Goal: Information Seeking & Learning: Find specific fact

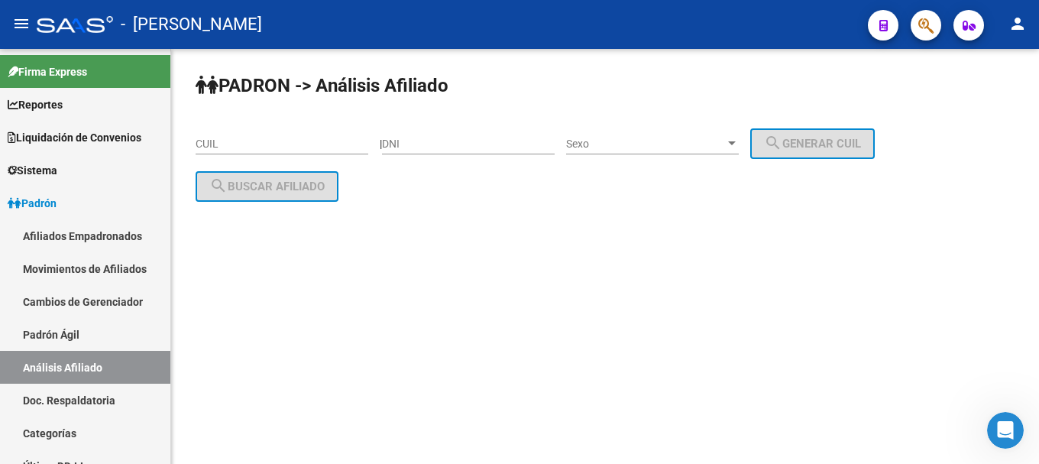
click at [924, 28] on icon "button" at bounding box center [925, 26] width 15 height 18
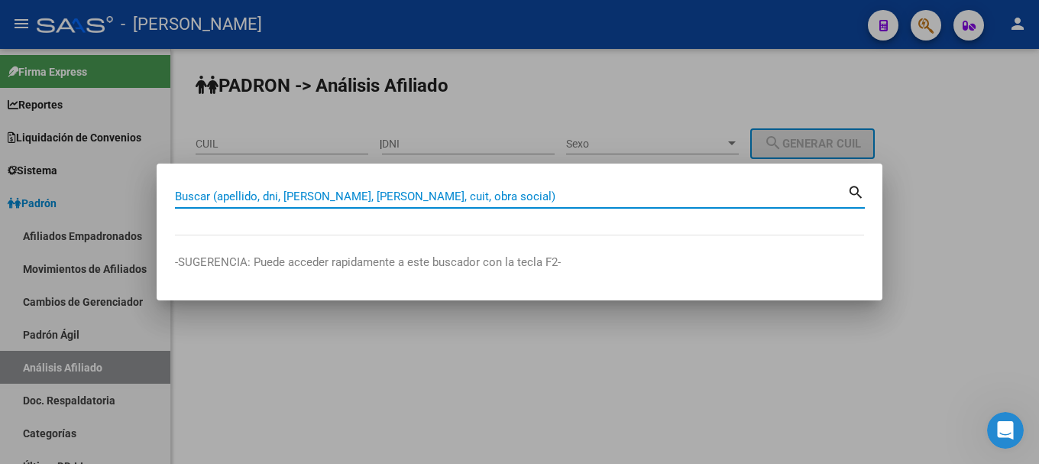
paste input "20407583753"
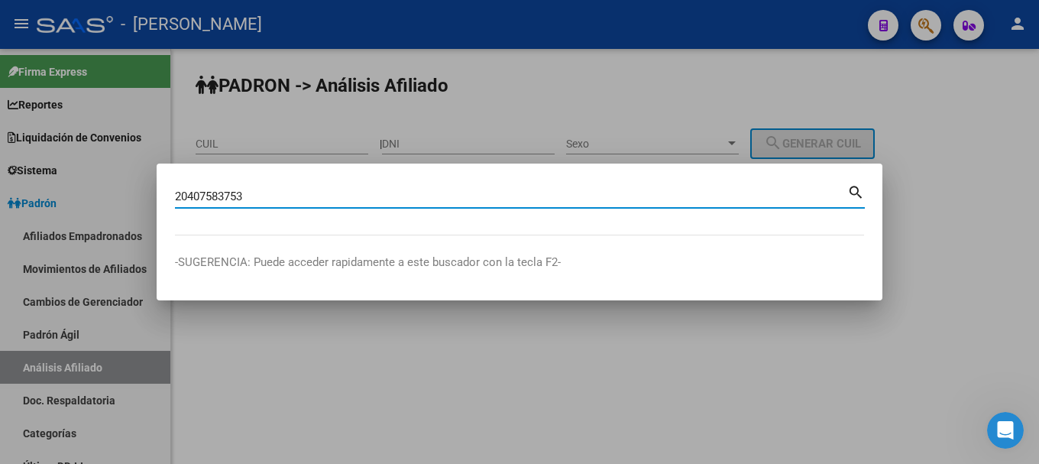
type input "20407583753"
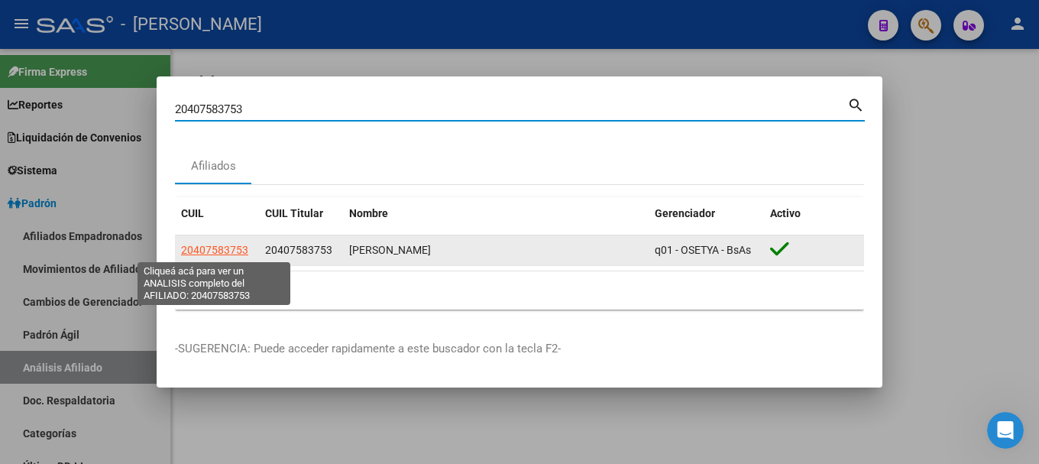
click at [211, 249] on span "20407583753" at bounding box center [214, 250] width 67 height 12
type textarea "20407583753"
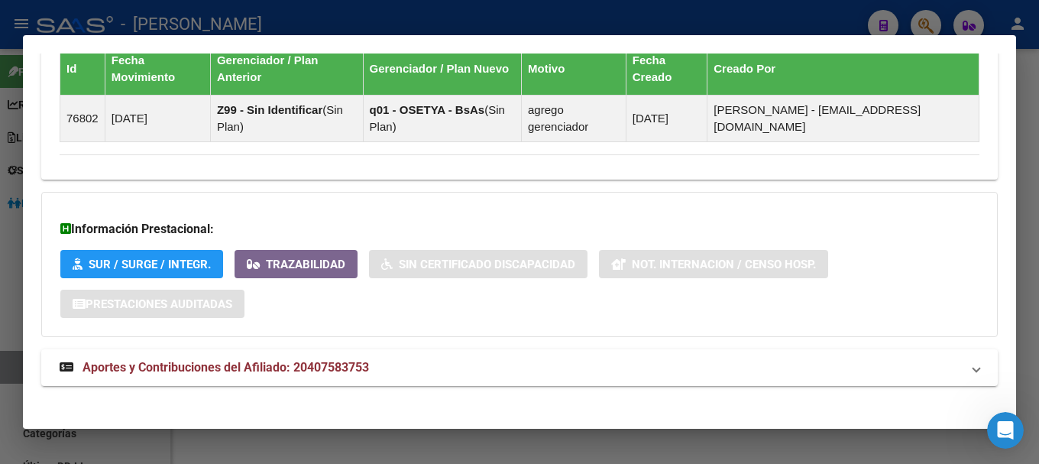
scroll to position [972, 0]
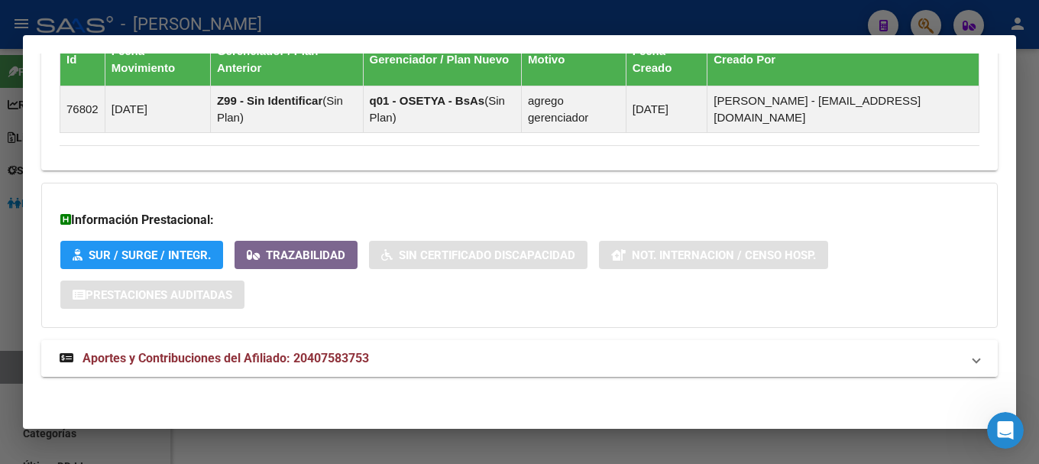
click at [376, 358] on mat-panel-title "Aportes y Contribuciones del Afiliado: 20407583753" at bounding box center [511, 358] width 902 height 18
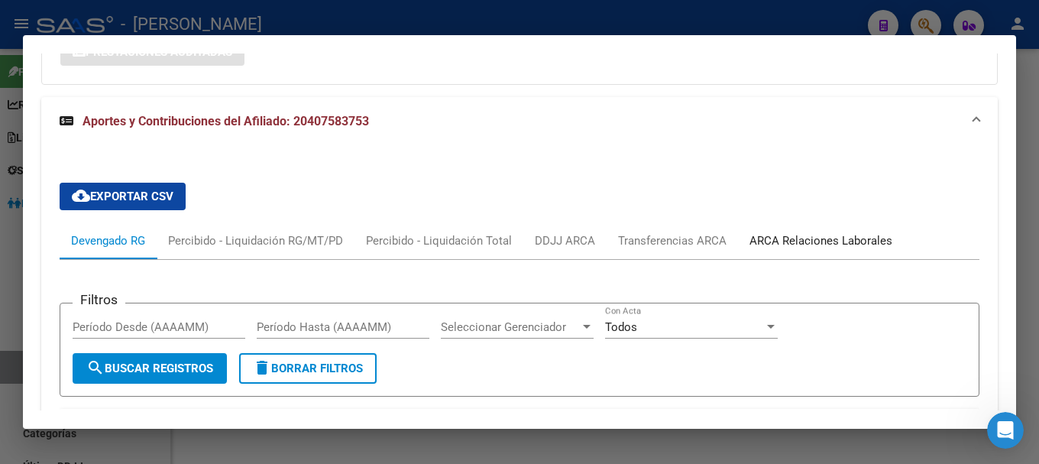
click at [809, 229] on div "ARCA Relaciones Laborales" at bounding box center [821, 240] width 166 height 37
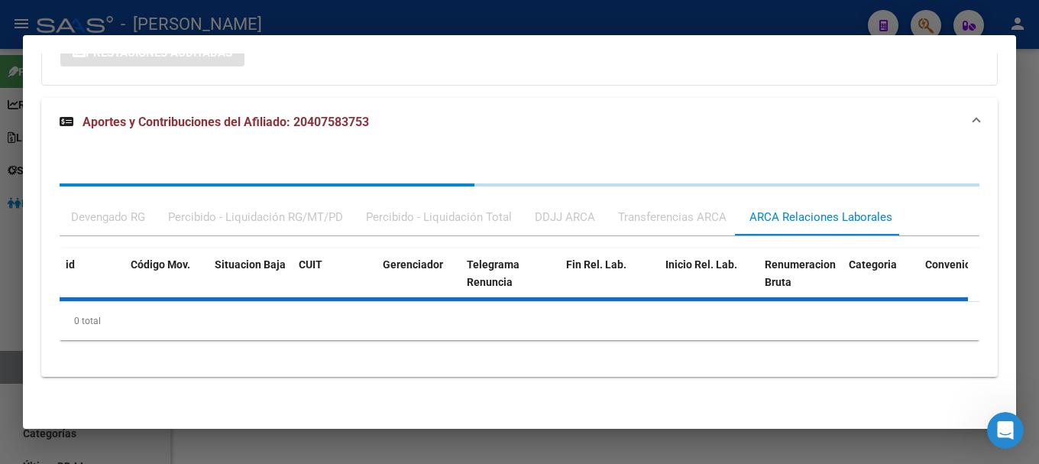
scroll to position [1215, 0]
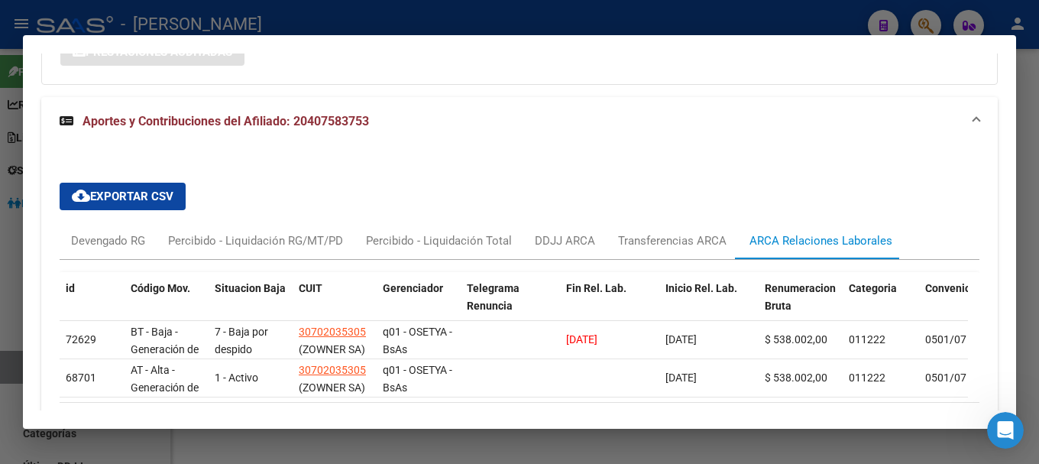
click at [449, 25] on div at bounding box center [519, 232] width 1039 height 464
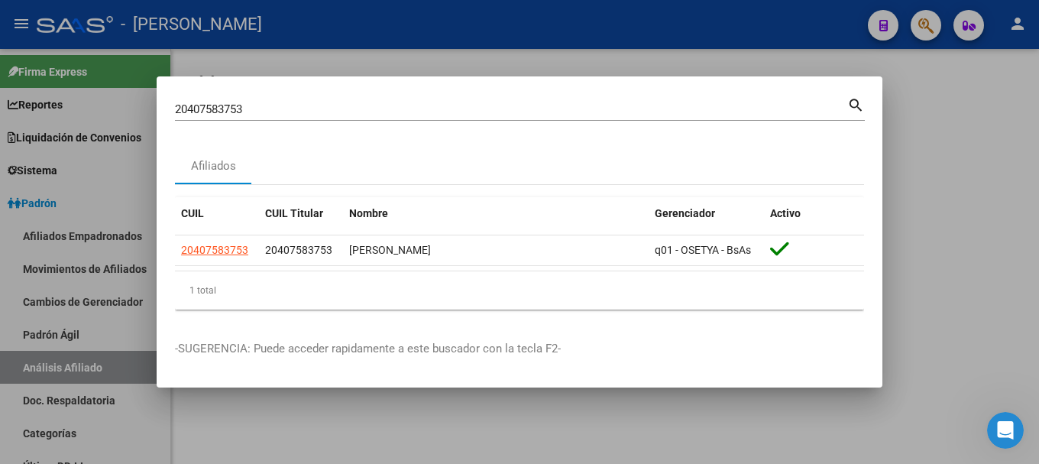
click at [435, 117] on div "20407583753 Buscar (apellido, dni, [PERSON_NAME], [PERSON_NAME], cuit, obra soc…" at bounding box center [511, 109] width 672 height 23
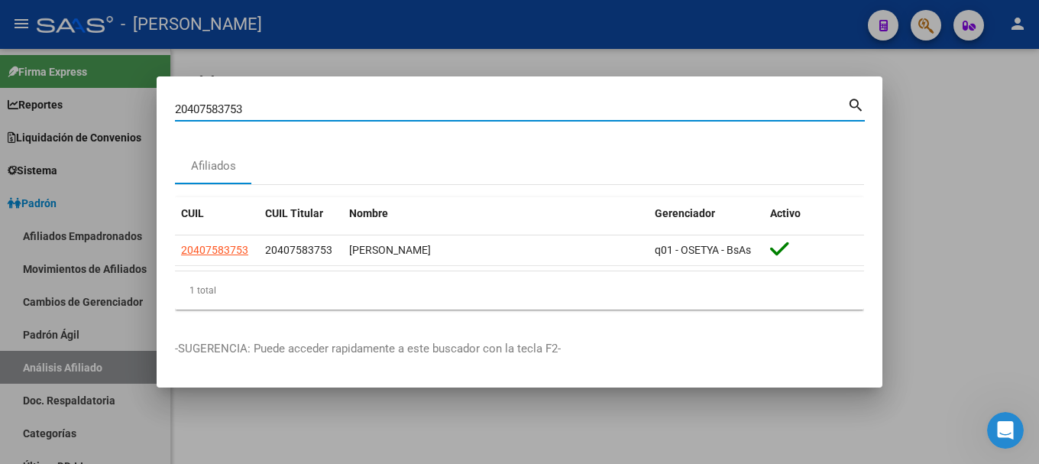
click at [436, 112] on input "20407583753" at bounding box center [511, 109] width 672 height 14
paste input "660707"
type input "20407660707"
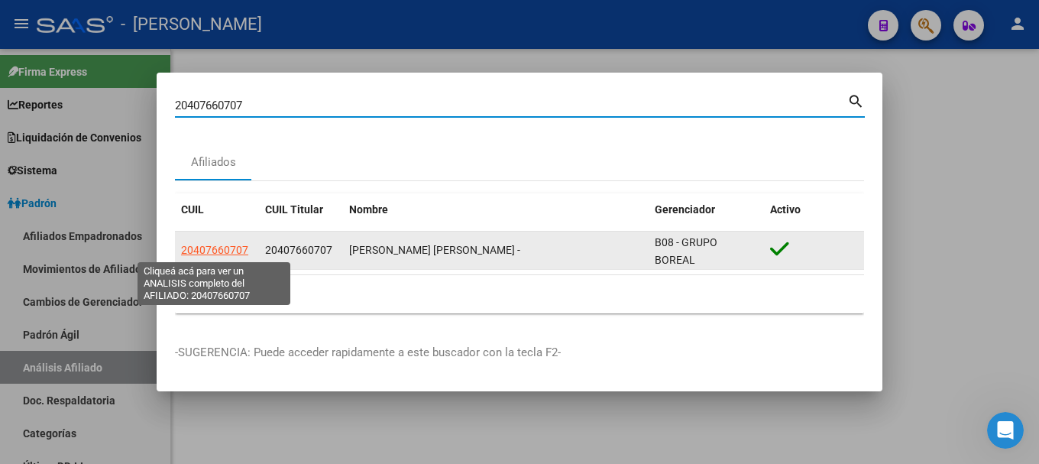
click at [235, 254] on span "20407660707" at bounding box center [214, 250] width 67 height 12
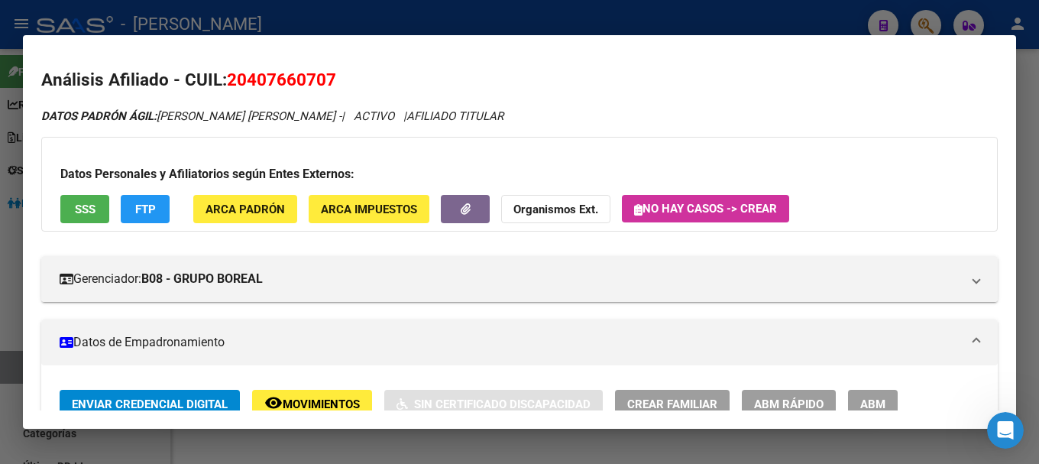
click at [287, 77] on span "20407660707" at bounding box center [281, 80] width 109 height 20
copy span "20407660707"
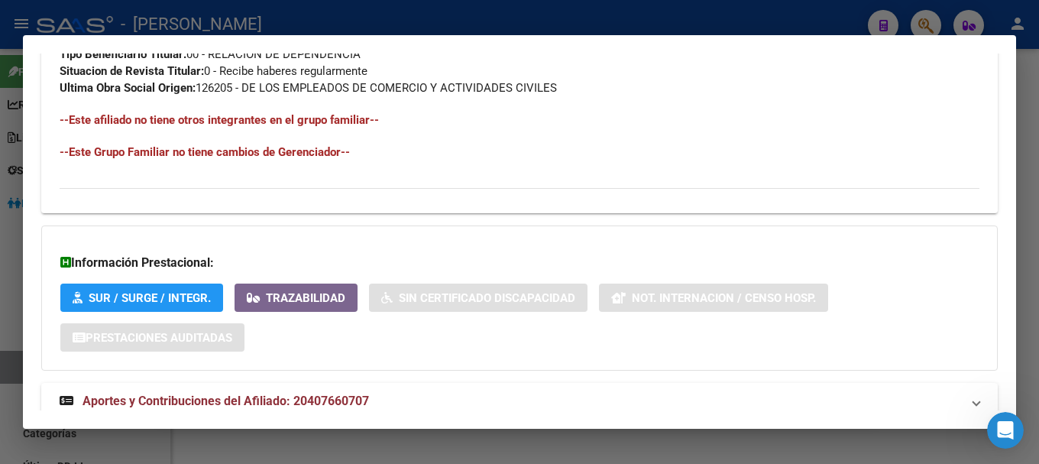
scroll to position [860, 0]
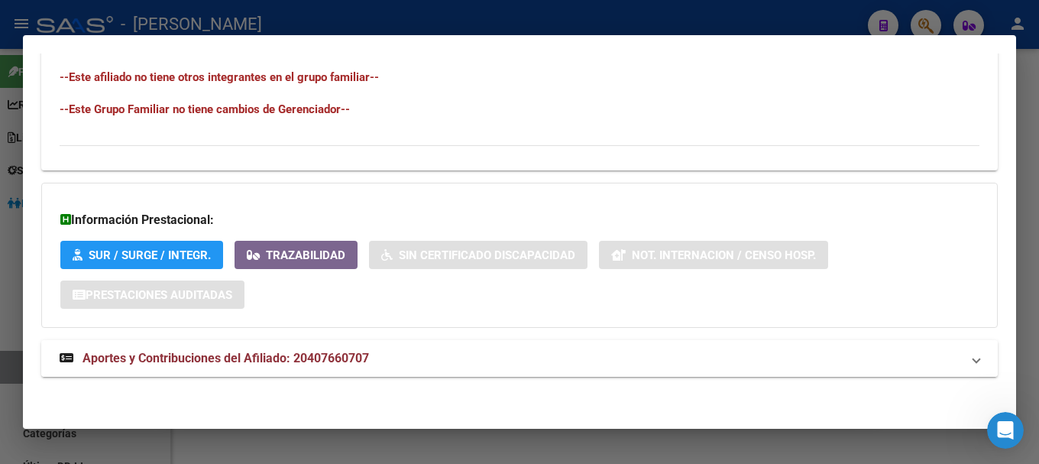
click at [335, 362] on span "Aportes y Contribuciones del Afiliado: 20407660707" at bounding box center [226, 358] width 287 height 15
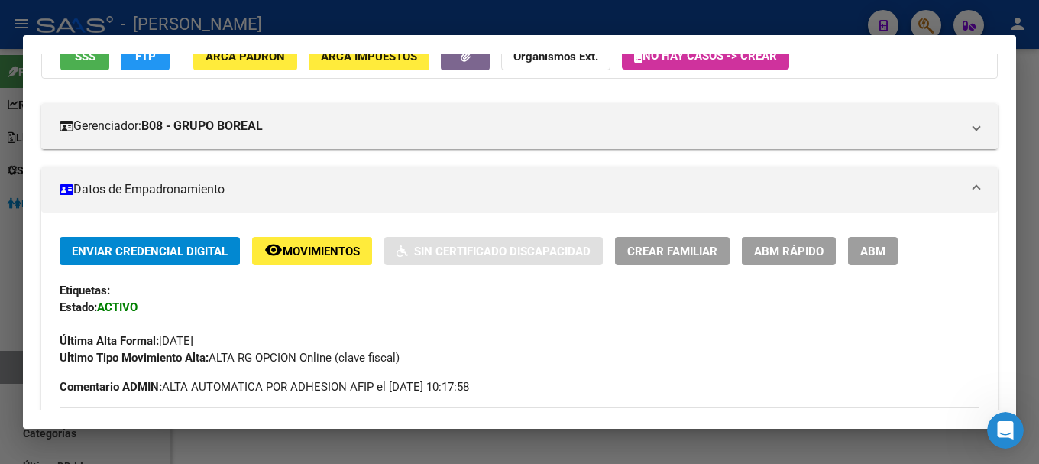
scroll to position [0, 0]
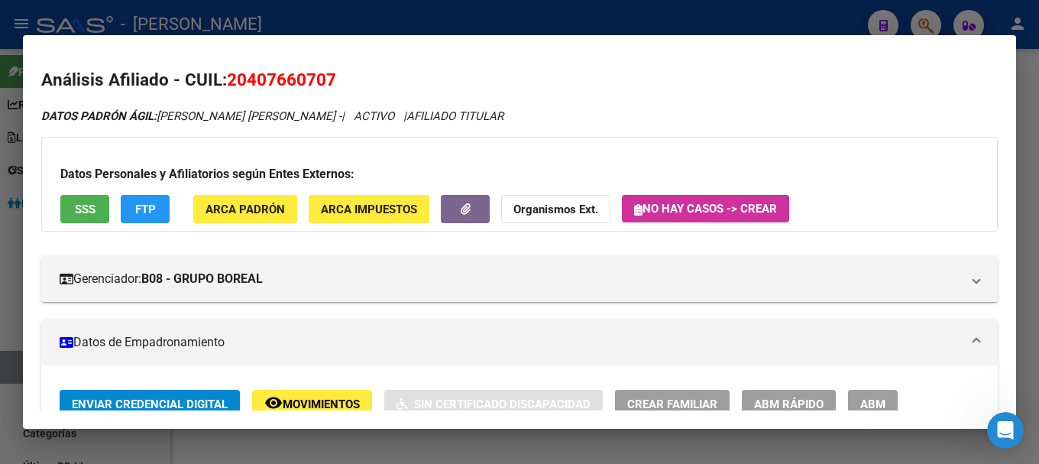
click at [301, 80] on span "20407660707" at bounding box center [281, 80] width 109 height 20
copy span "20407660707"
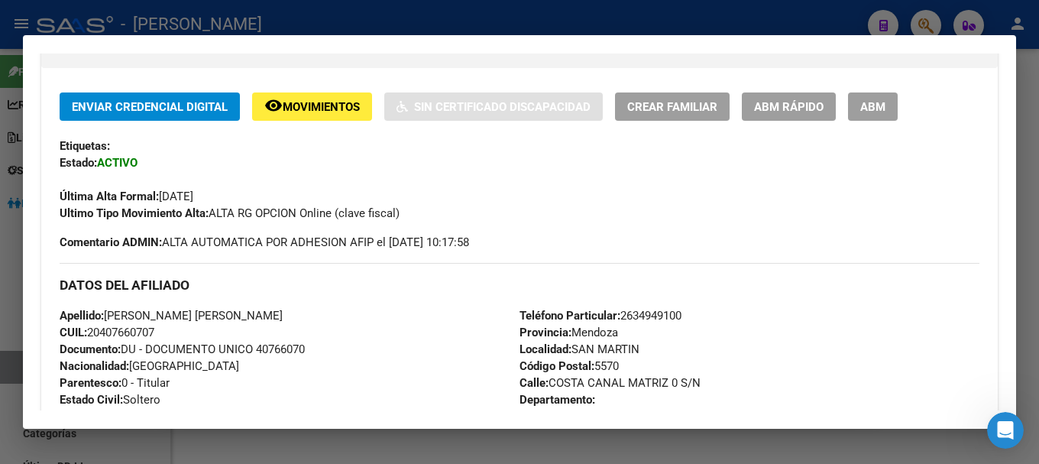
scroll to position [306, 0]
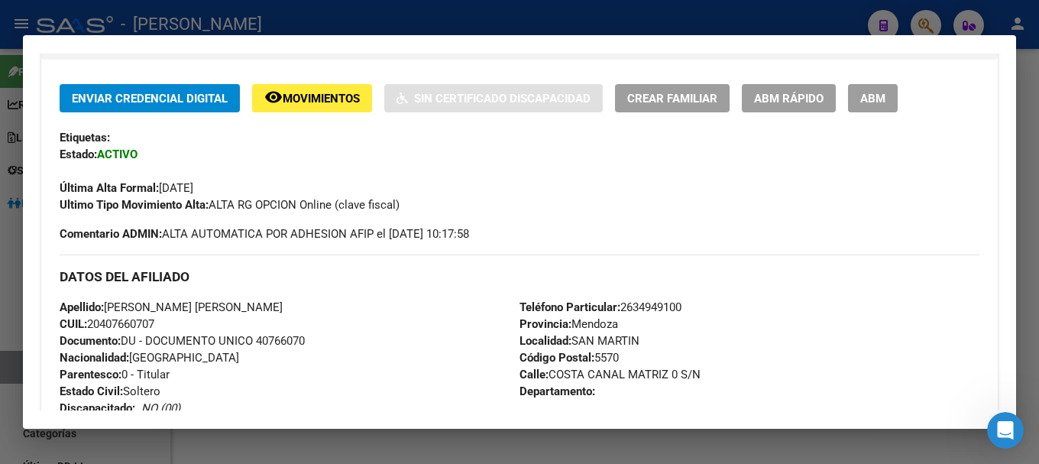
drag, startPoint x: 103, startPoint y: 325, endPoint x: 154, endPoint y: 323, distance: 50.5
click at [154, 323] on span "CUIL: 20407660707" at bounding box center [107, 324] width 95 height 14
copy span "40766070"
drag, startPoint x: 110, startPoint y: 306, endPoint x: 184, endPoint y: 304, distance: 74.1
click at [184, 304] on span "Apellido: [PERSON_NAME] [PERSON_NAME]" at bounding box center [171, 307] width 223 height 14
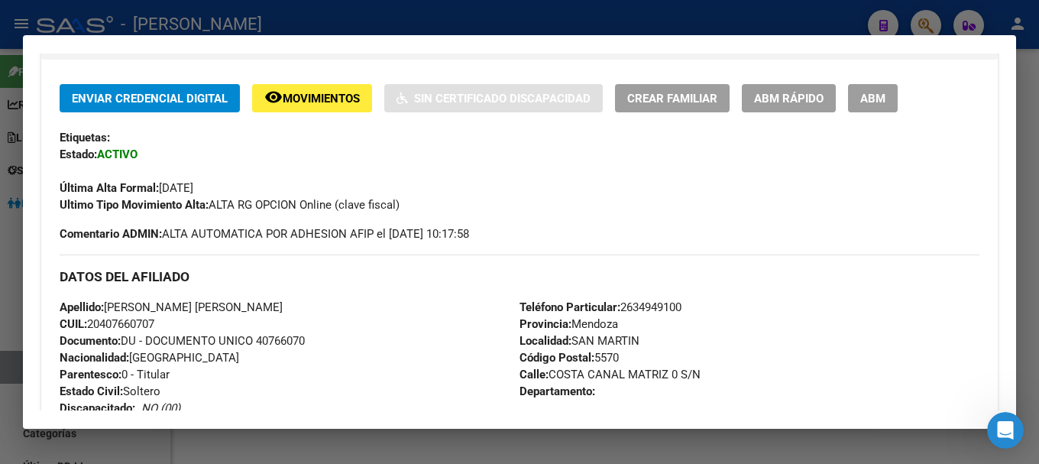
copy span "[PERSON_NAME]"
drag, startPoint x: 188, startPoint y: 309, endPoint x: 290, endPoint y: 308, distance: 101.6
click at [283, 308] on span "Apellido: [PERSON_NAME] [PERSON_NAME]" at bounding box center [171, 307] width 223 height 14
copy span "[PERSON_NAME]"
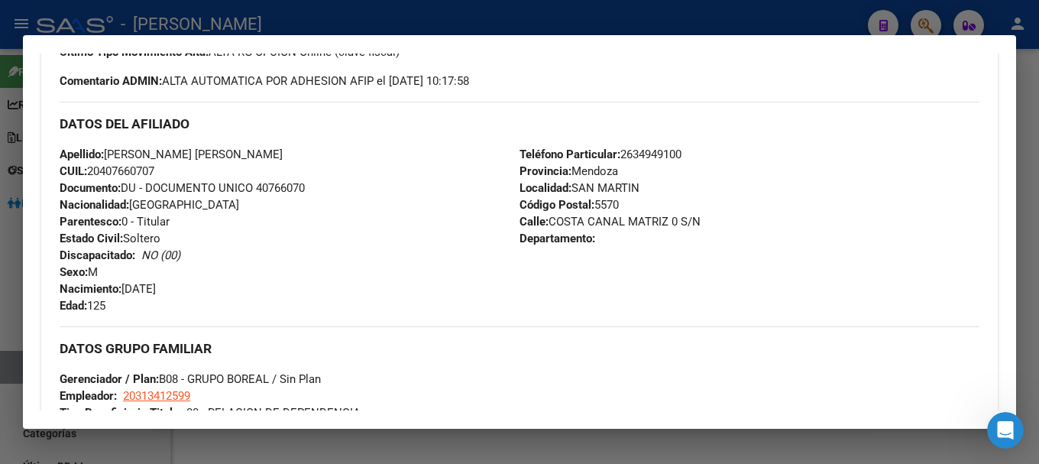
scroll to position [76, 0]
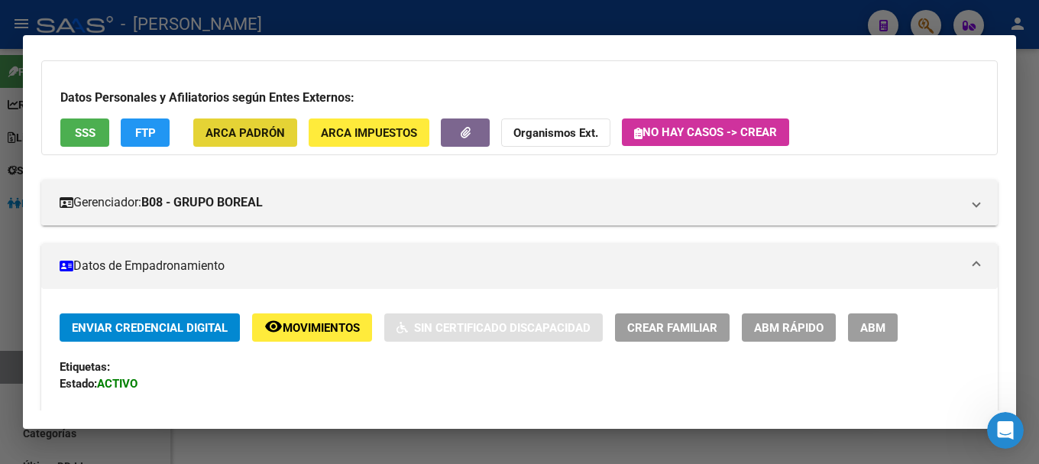
click at [273, 121] on button "ARCA Padrón" at bounding box center [245, 132] width 104 height 28
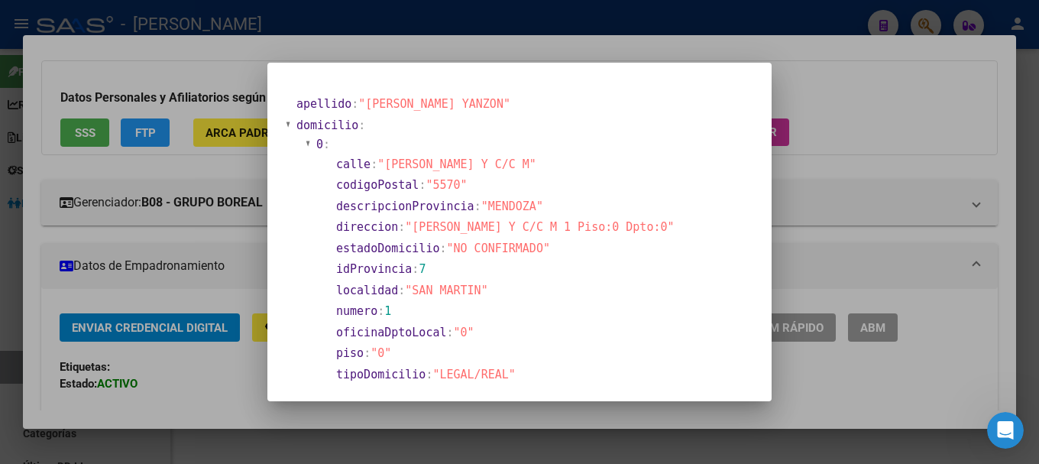
click at [263, 257] on div at bounding box center [519, 232] width 1039 height 464
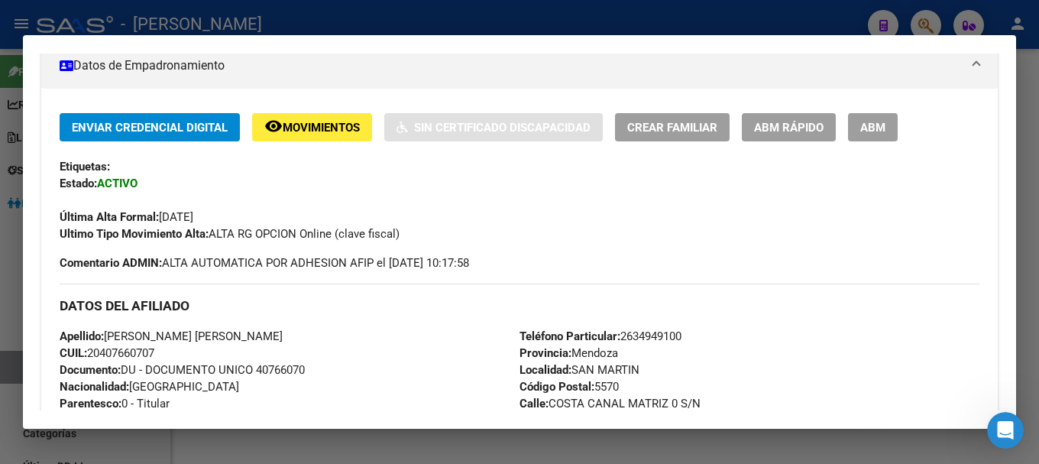
scroll to position [382, 0]
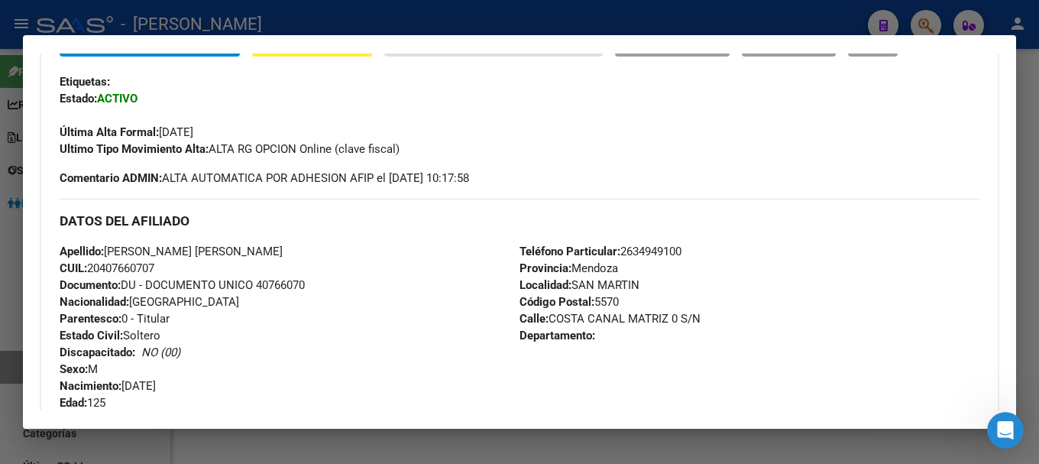
drag, startPoint x: 546, startPoint y: 320, endPoint x: 662, endPoint y: 322, distance: 116.2
click at [662, 322] on span "Calle: COSTA CANAL MATRIZ 0 S/N" at bounding box center [610, 319] width 181 height 14
copy span "COSTA CANAL MATRIZ"
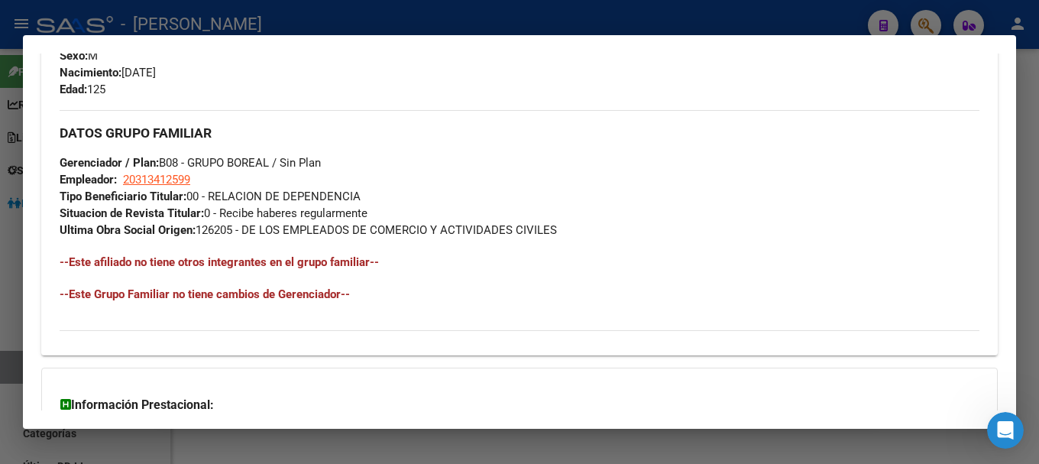
scroll to position [764, 0]
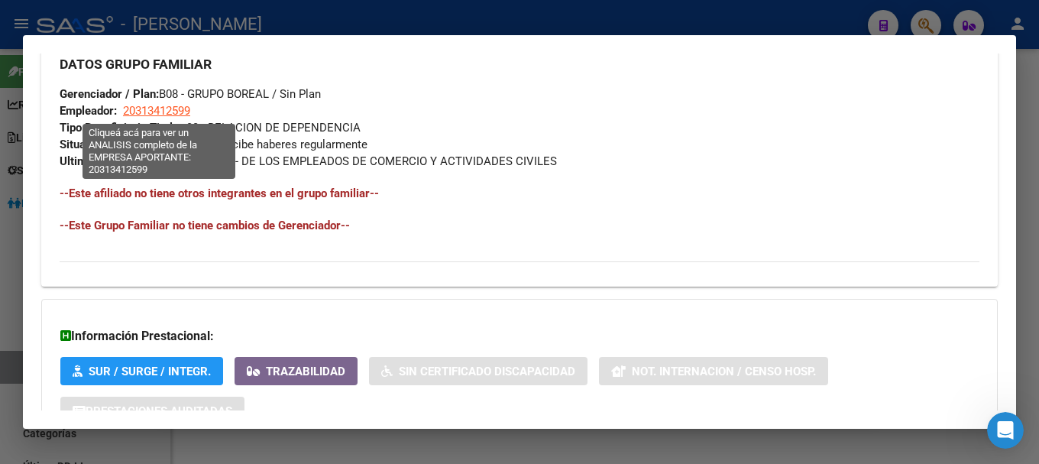
click at [160, 110] on span "20313412599" at bounding box center [156, 111] width 67 height 14
type textarea "20313412599"
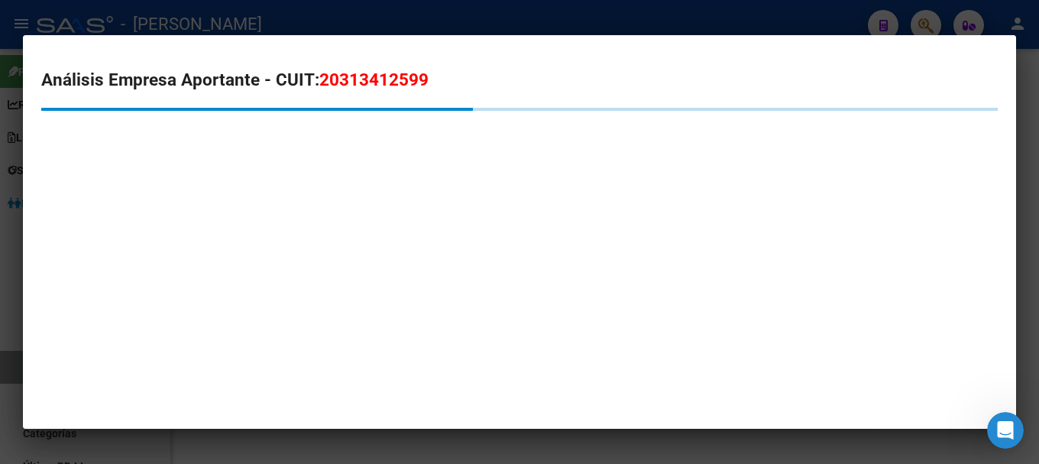
click at [384, 84] on span "20313412599" at bounding box center [373, 80] width 109 height 20
copy span "20313412599"
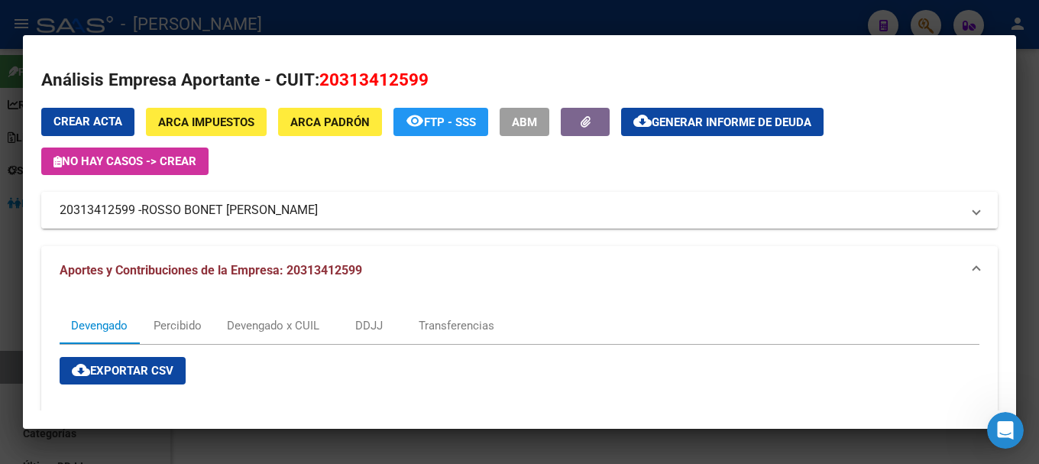
drag, startPoint x: 149, startPoint y: 206, endPoint x: 226, endPoint y: 208, distance: 77.2
click at [226, 208] on span "ROSSO BONET [PERSON_NAME]" at bounding box center [229, 210] width 176 height 18
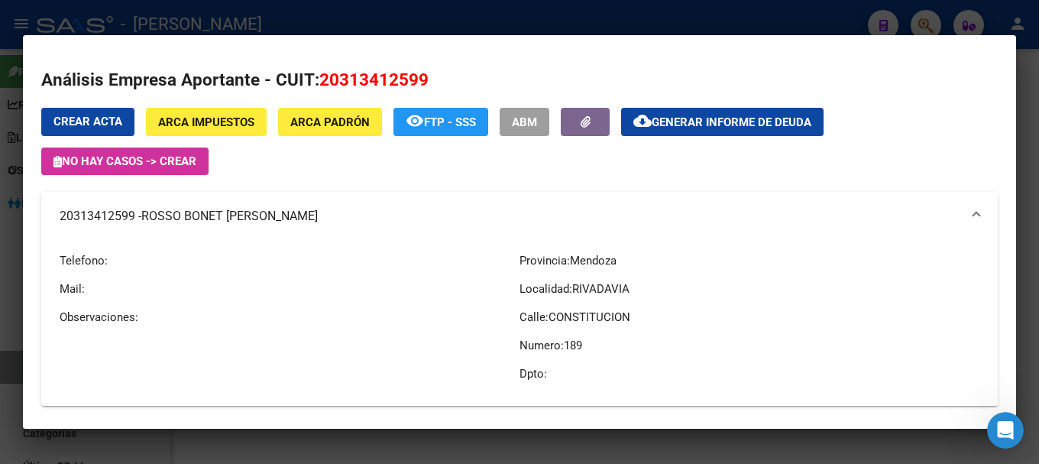
drag, startPoint x: 144, startPoint y: 210, endPoint x: 287, endPoint y: 215, distance: 143.0
click at [287, 215] on mat-panel-title "20313412599 - ROSSO BONET [PERSON_NAME]" at bounding box center [511, 216] width 902 height 18
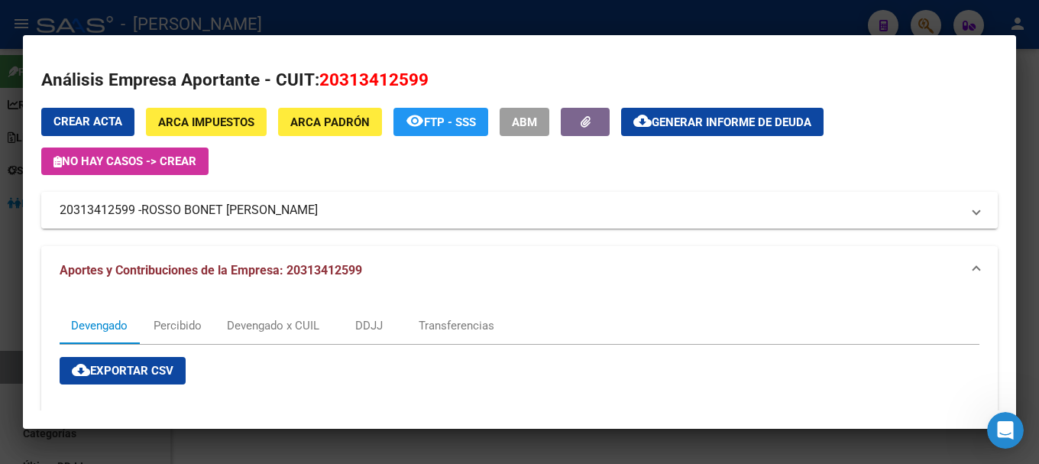
click at [179, 212] on span "ROSSO BONET [PERSON_NAME]" at bounding box center [229, 210] width 176 height 18
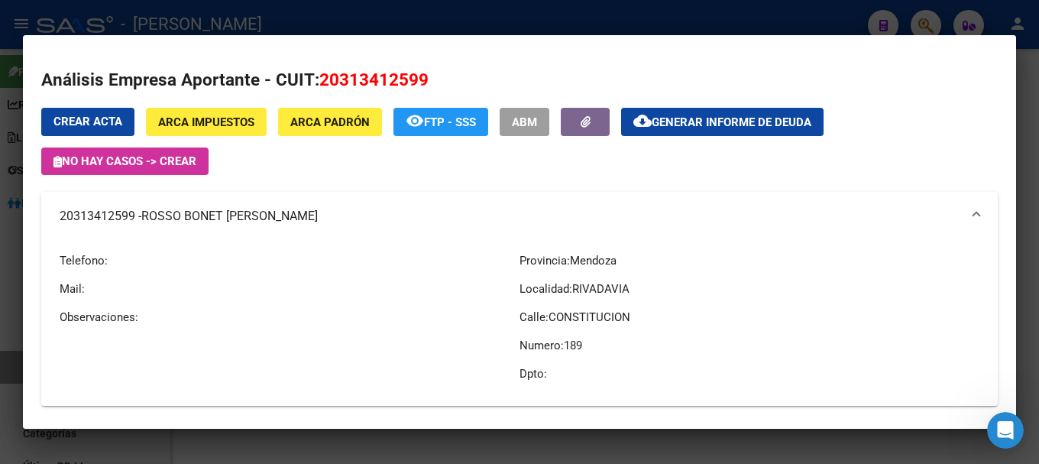
drag, startPoint x: 144, startPoint y: 214, endPoint x: 281, endPoint y: 217, distance: 137.6
click at [281, 217] on mat-panel-title "20313412599 - ROSSO BONET [PERSON_NAME]" at bounding box center [511, 216] width 902 height 18
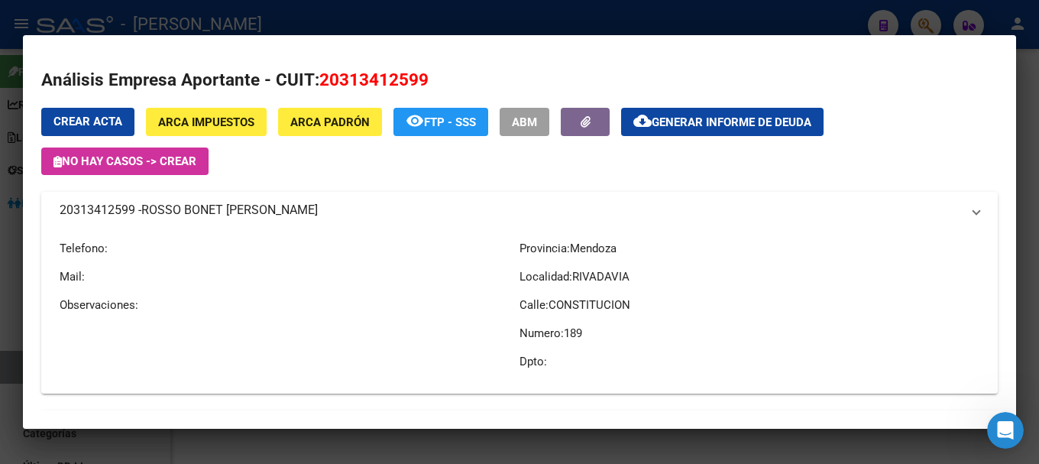
copy mat-panel-title "20313412599 - ROSSO BONET [PERSON_NAME]"
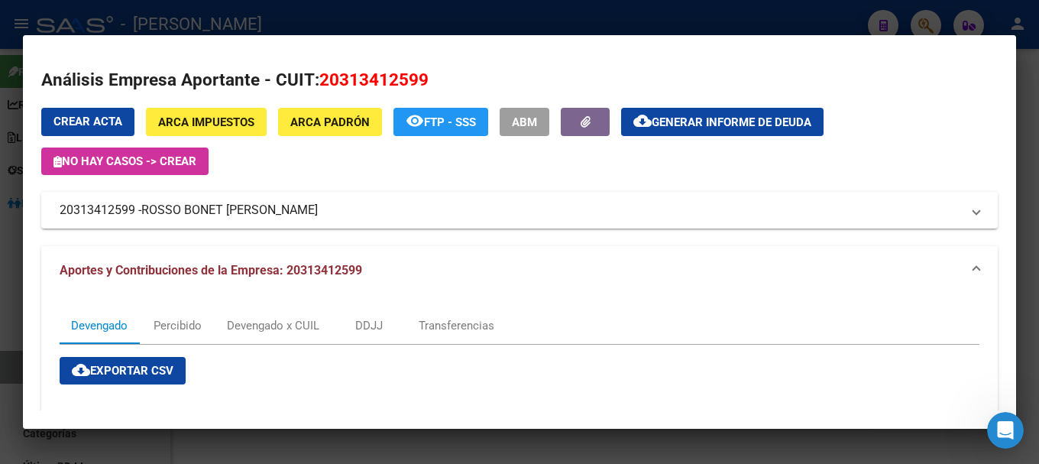
click at [289, 17] on div at bounding box center [519, 232] width 1039 height 464
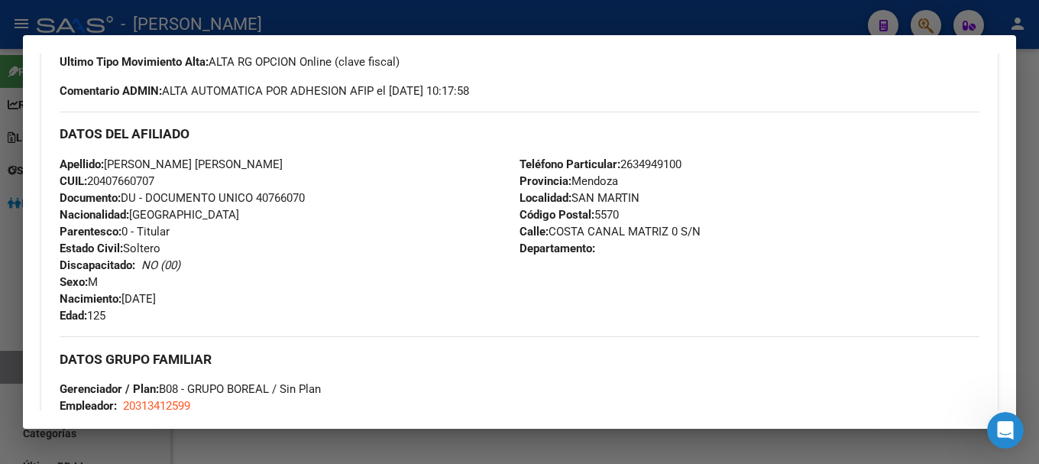
scroll to position [258, 0]
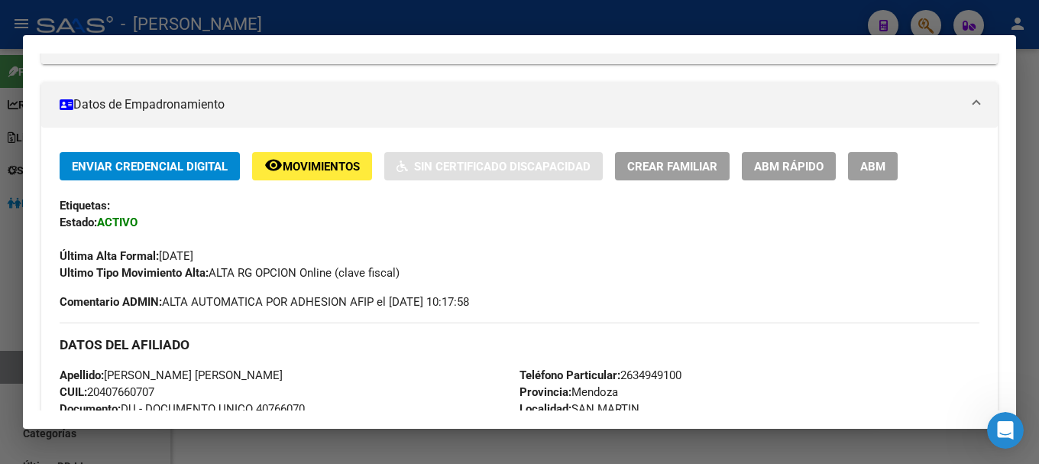
click at [484, 36] on mat-dialog-container "Análisis Afiliado - CUIL: 20407660707 DATOS ARCA: [PERSON_NAME] ([DATE]) DATOS …" at bounding box center [519, 232] width 993 height 394
click at [508, 23] on div at bounding box center [519, 232] width 1039 height 464
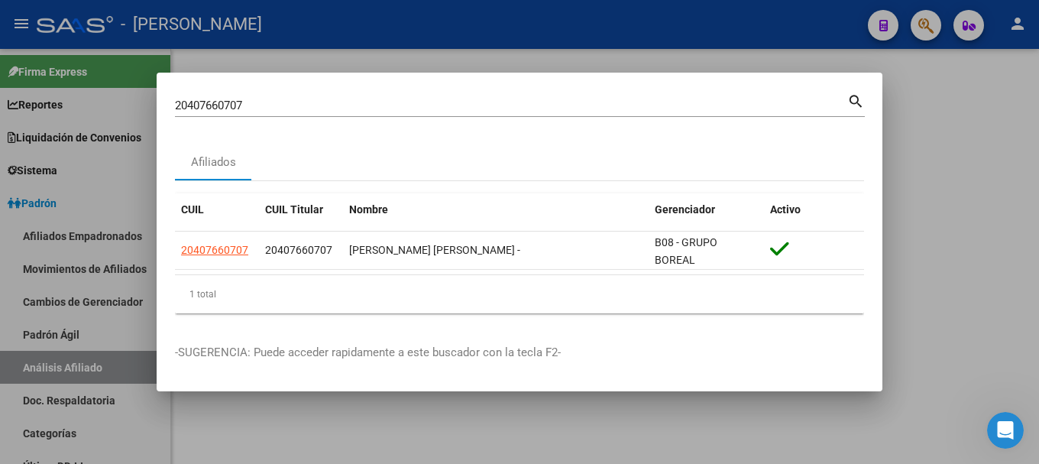
click at [550, 100] on input "20407660707" at bounding box center [511, 106] width 672 height 14
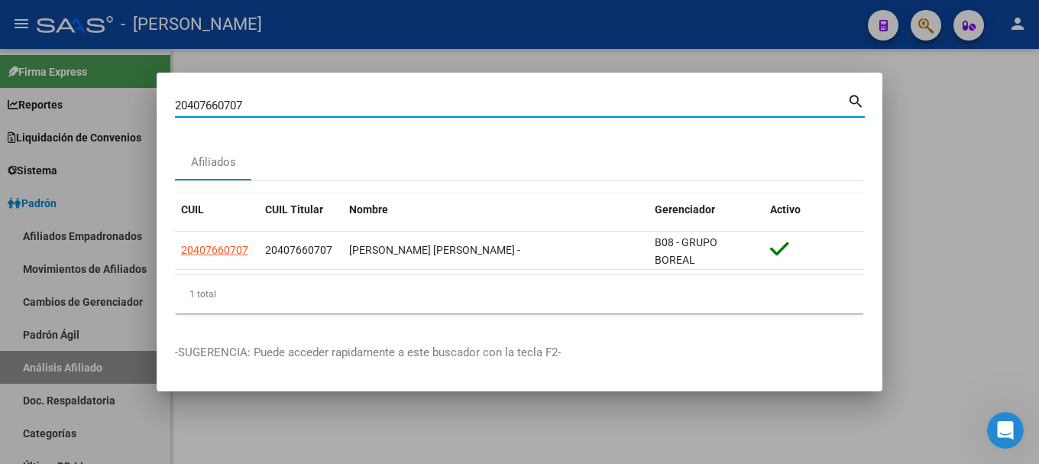
click at [550, 100] on input "20407660707" at bounding box center [511, 106] width 672 height 14
paste input "757328"
type input "20407757328"
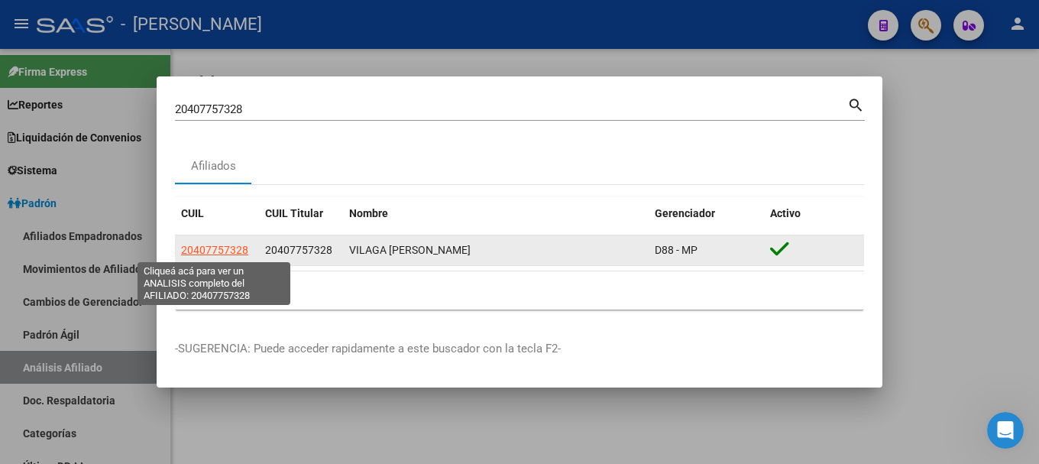
click at [206, 252] on span "20407757328" at bounding box center [214, 250] width 67 height 12
type textarea "20407757328"
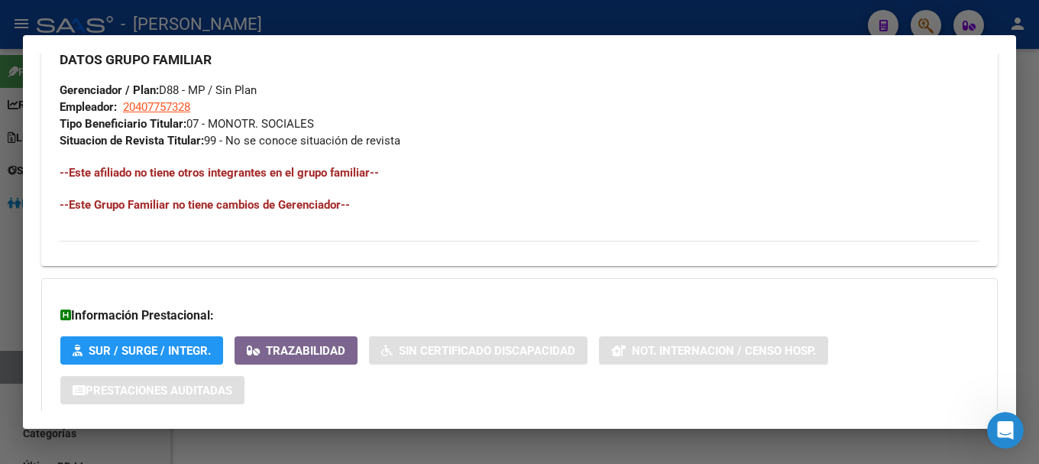
scroll to position [860, 0]
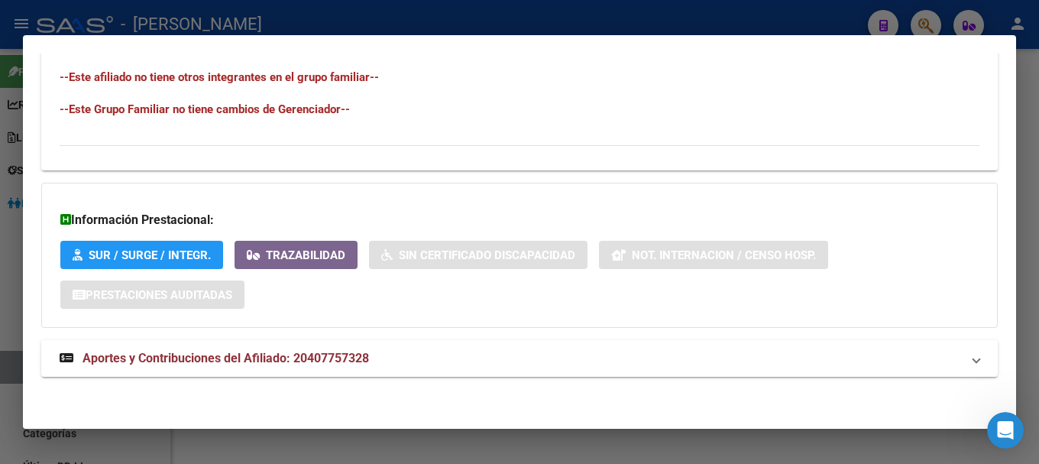
click at [390, 367] on mat-panel-title "Aportes y Contribuciones del Afiliado: 20407757328" at bounding box center [511, 358] width 902 height 18
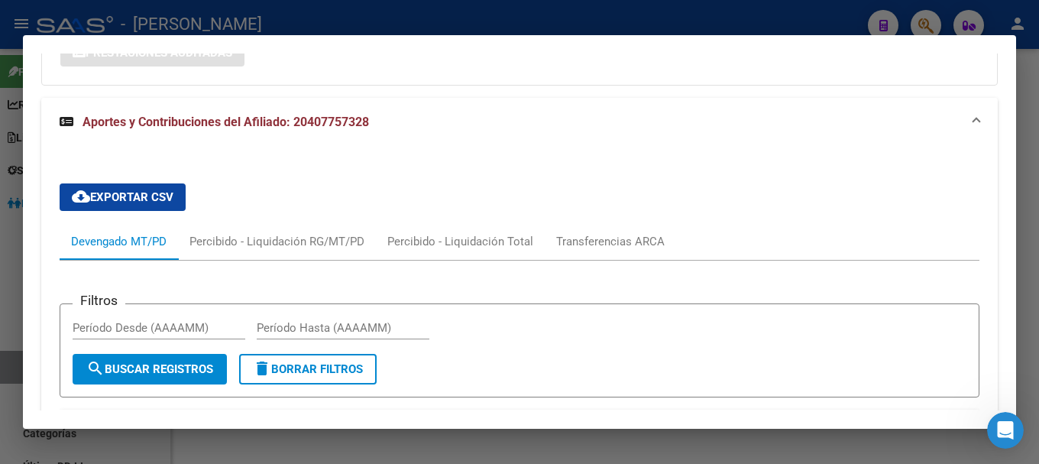
click at [470, 137] on mat-expansion-panel-header "Aportes y Contribuciones del Afiliado: 20407757328" at bounding box center [519, 122] width 957 height 49
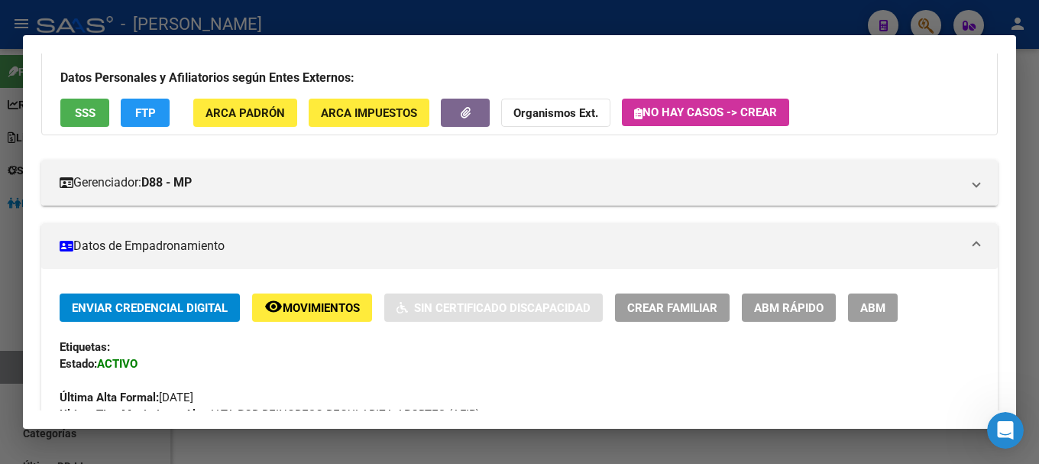
scroll to position [0, 0]
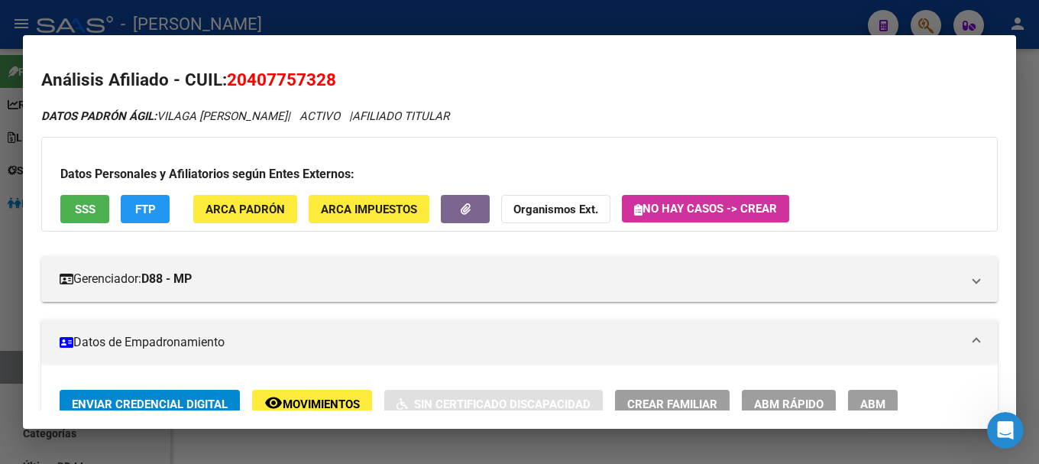
click at [241, 21] on div at bounding box center [519, 232] width 1039 height 464
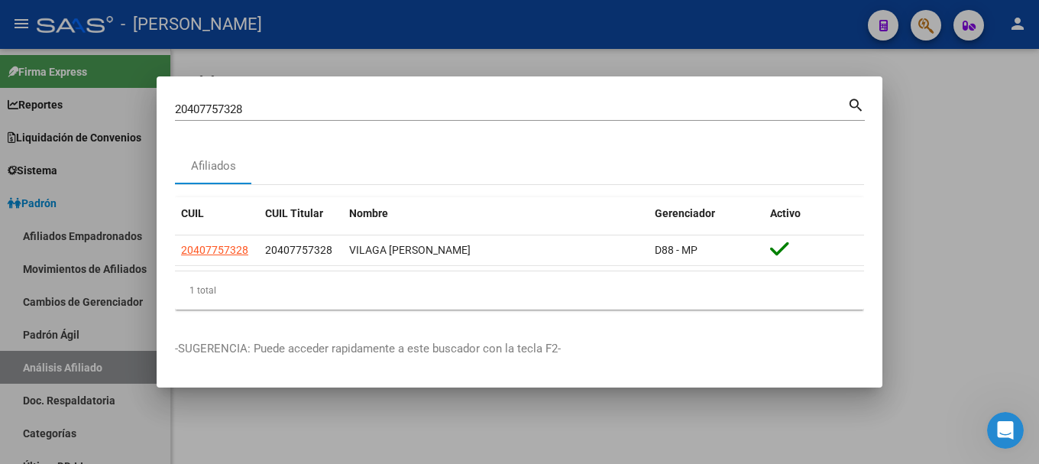
click at [489, 108] on input "20407757328" at bounding box center [511, 109] width 672 height 14
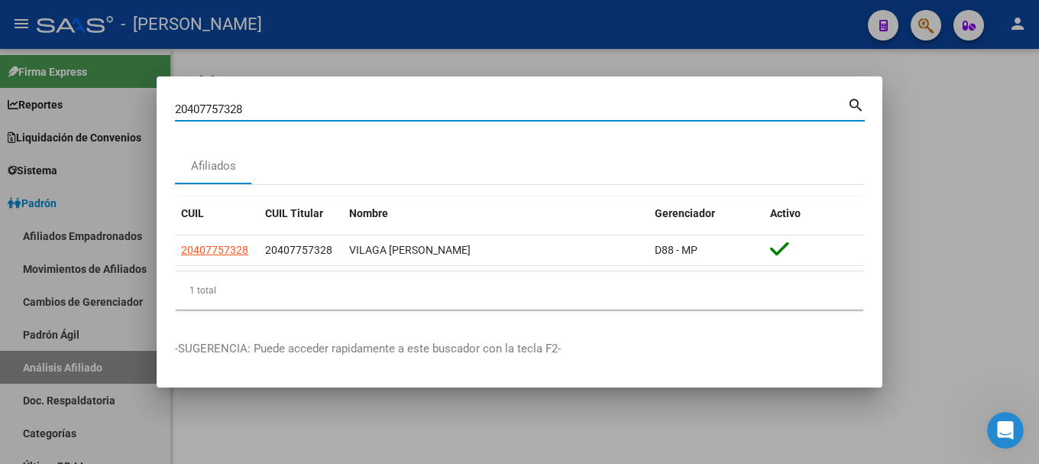
click at [489, 108] on input "20407757328" at bounding box center [511, 109] width 672 height 14
paste input "8083150"
type input "20408083150"
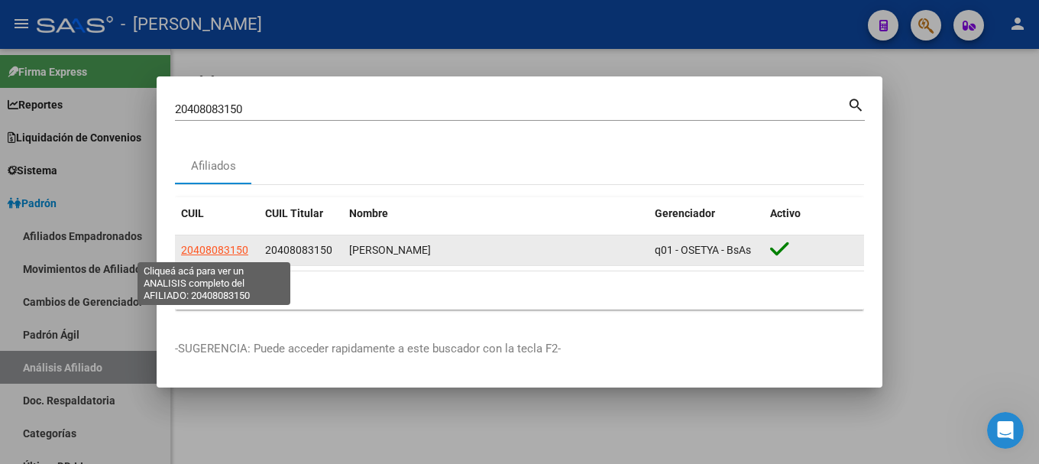
click at [226, 248] on span "20408083150" at bounding box center [214, 250] width 67 height 12
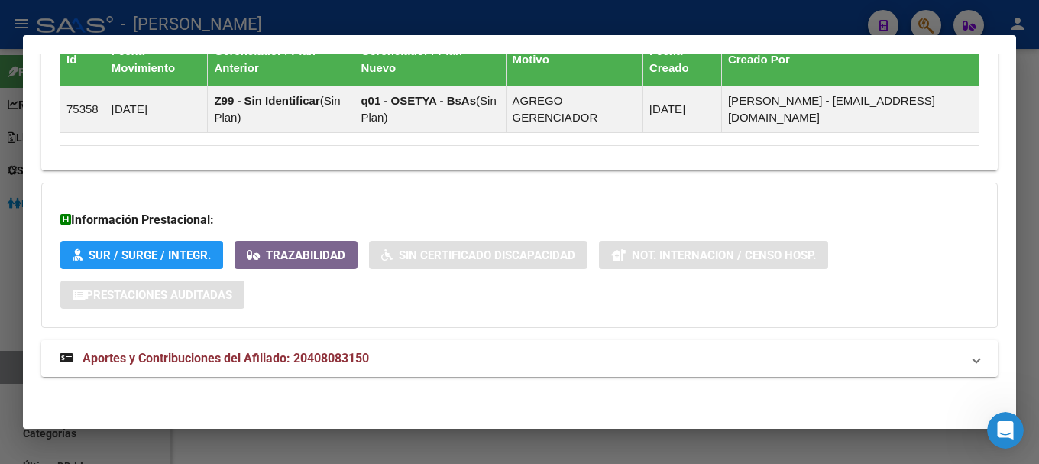
click at [445, 348] on mat-expansion-panel-header "Aportes y Contribuciones del Afiliado: 20408083150" at bounding box center [519, 358] width 957 height 37
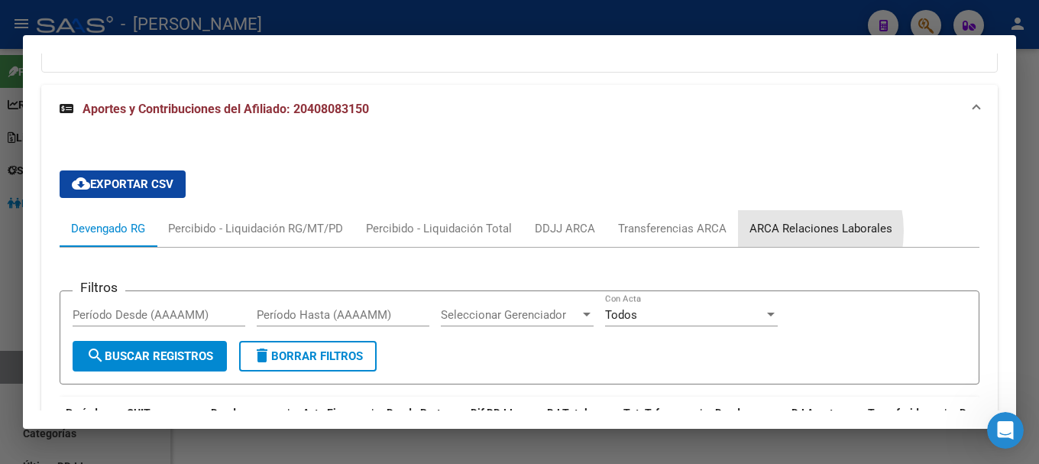
click at [777, 231] on div "ARCA Relaciones Laborales" at bounding box center [821, 228] width 143 height 17
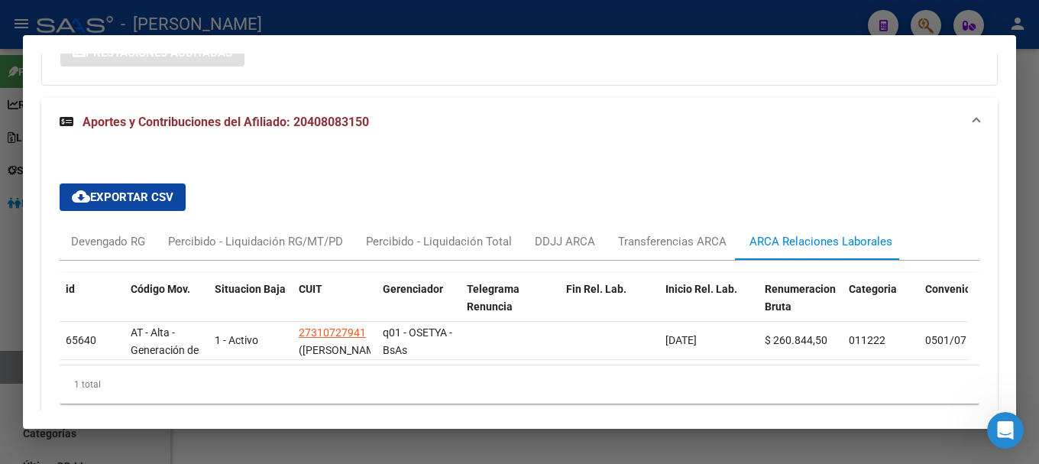
scroll to position [1227, 0]
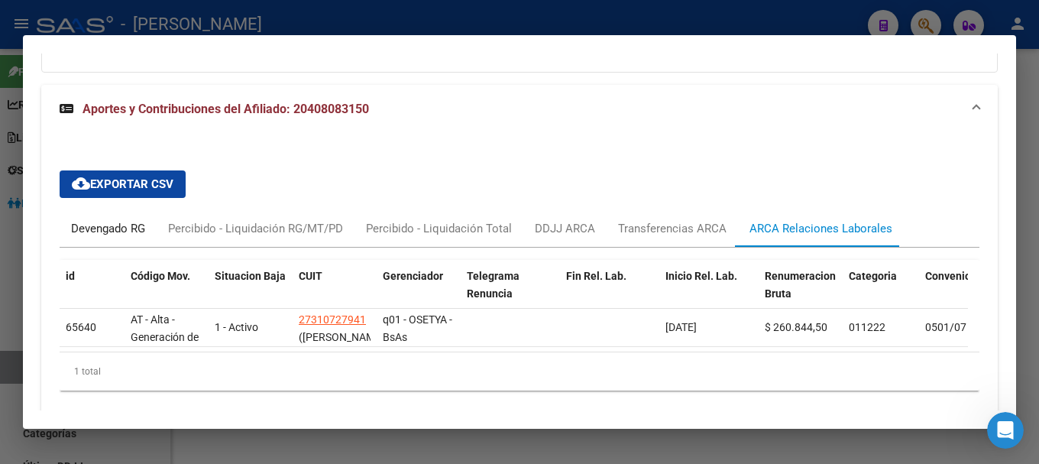
click at [138, 222] on div "Devengado RG" at bounding box center [108, 228] width 74 height 17
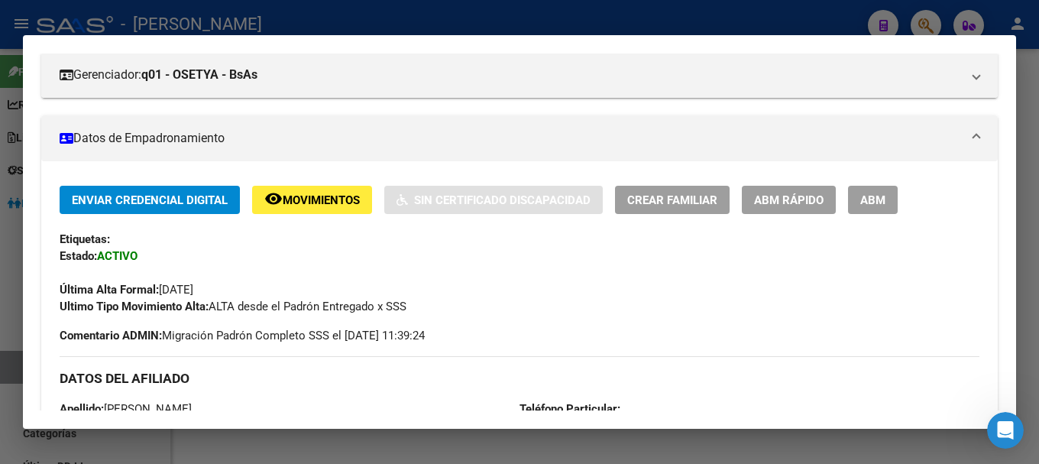
scroll to position [0, 0]
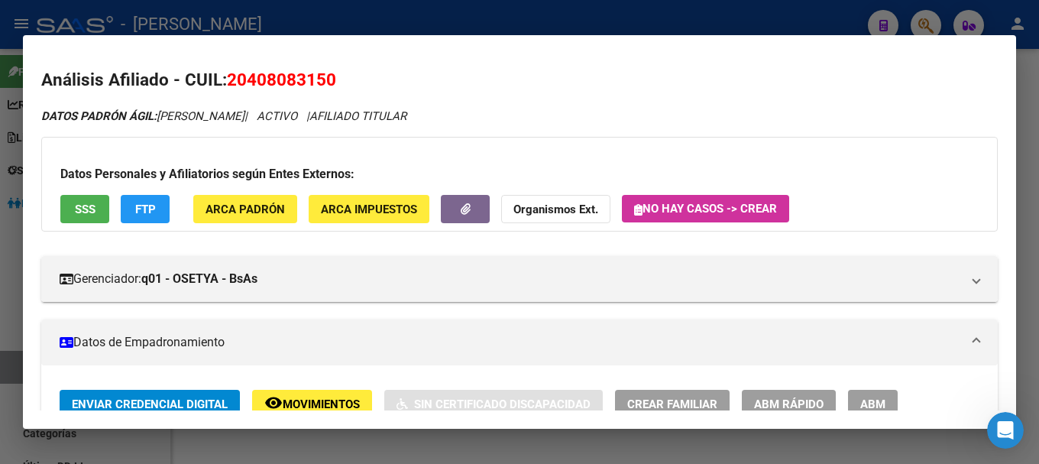
click at [284, 88] on span "20408083150" at bounding box center [281, 80] width 109 height 20
copy span "20408083150"
click at [330, 91] on h2 "Análisis Afiliado - CUIL: 20408083150" at bounding box center [519, 80] width 957 height 26
drag, startPoint x: 248, startPoint y: 77, endPoint x: 327, endPoint y: 77, distance: 78.7
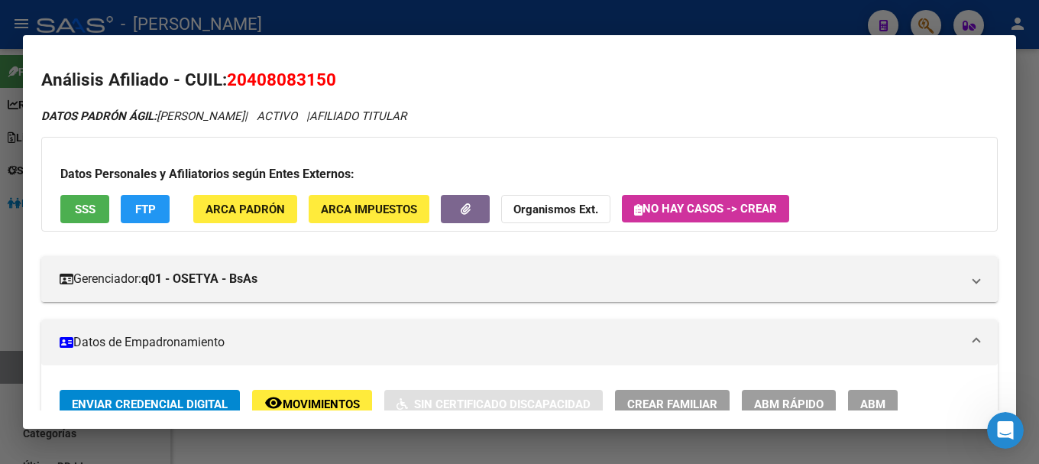
click at [327, 77] on span "20408083150" at bounding box center [281, 80] width 109 height 20
copy span "40808315"
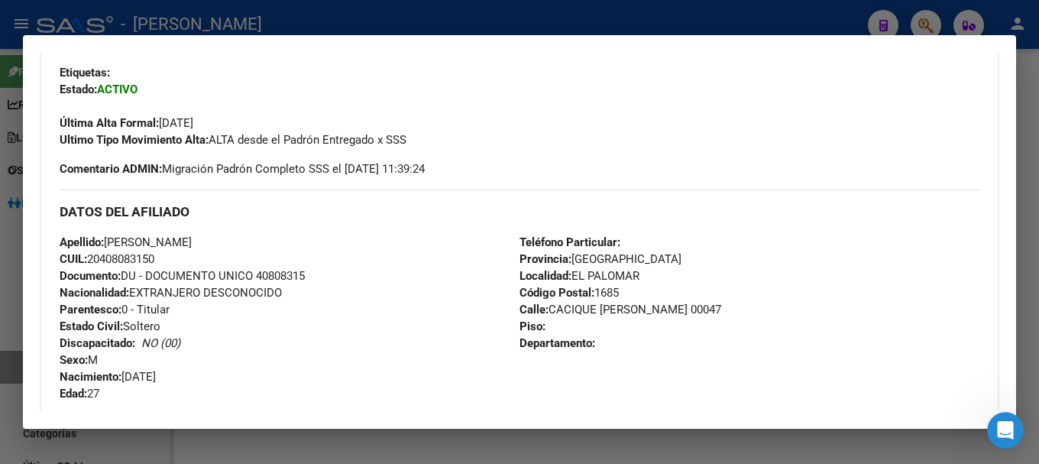
scroll to position [458, 0]
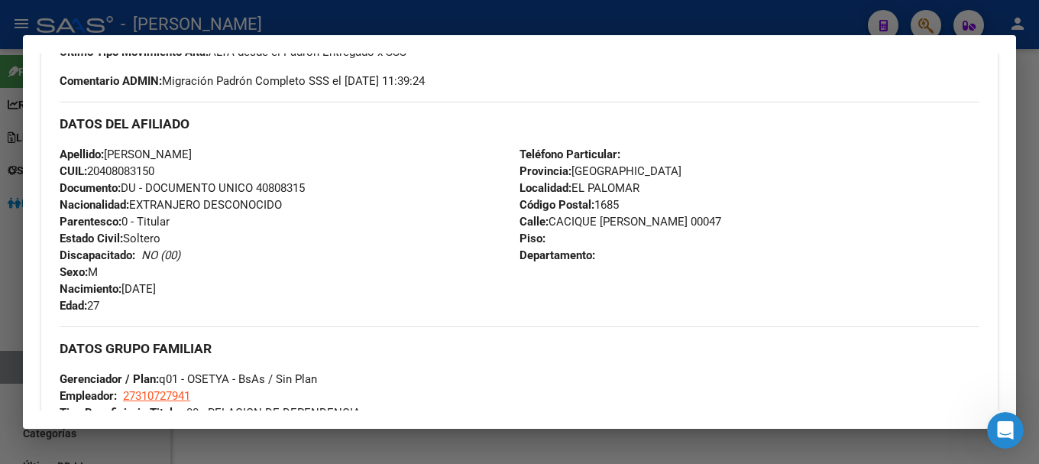
drag, startPoint x: 547, startPoint y: 224, endPoint x: 637, endPoint y: 227, distance: 90.2
click at [637, 227] on span "Calle: CACIQUE [PERSON_NAME] 00047" at bounding box center [621, 222] width 202 height 14
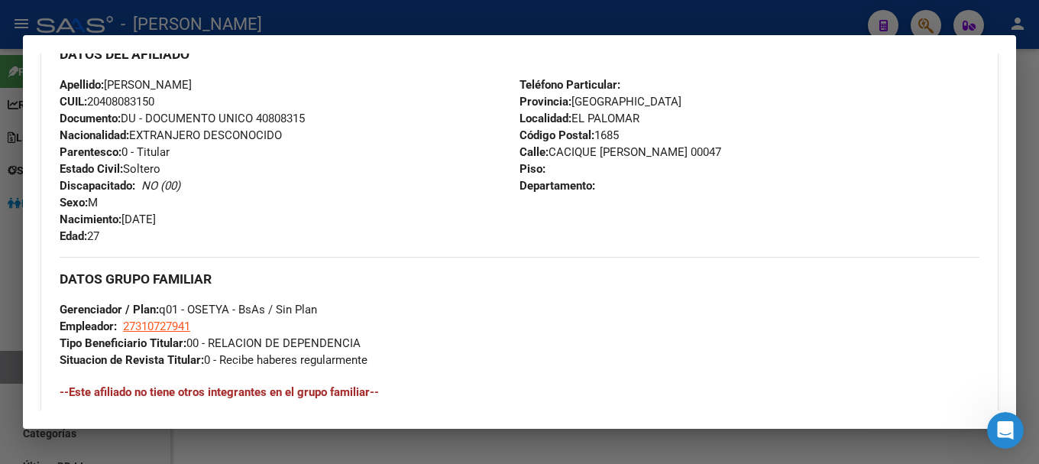
scroll to position [611, 0]
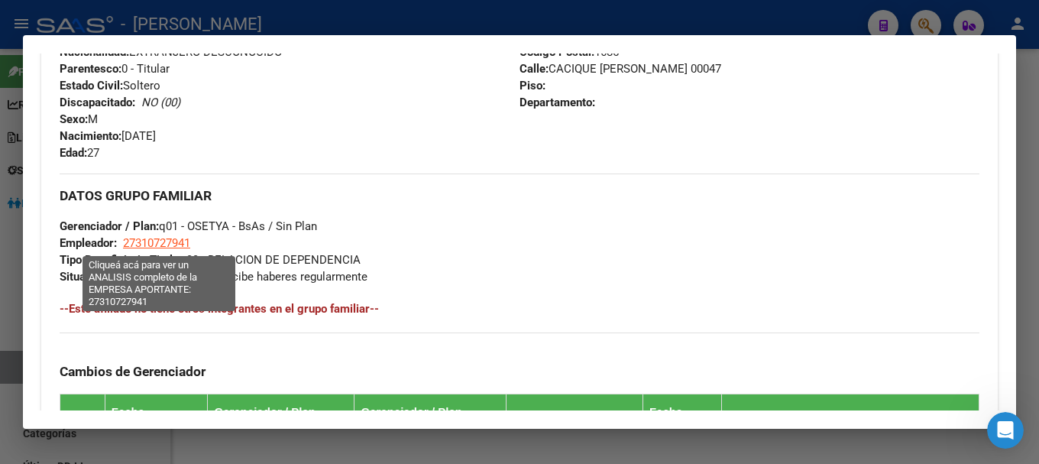
click at [172, 238] on span "27310727941" at bounding box center [156, 243] width 67 height 14
type textarea "27310727941"
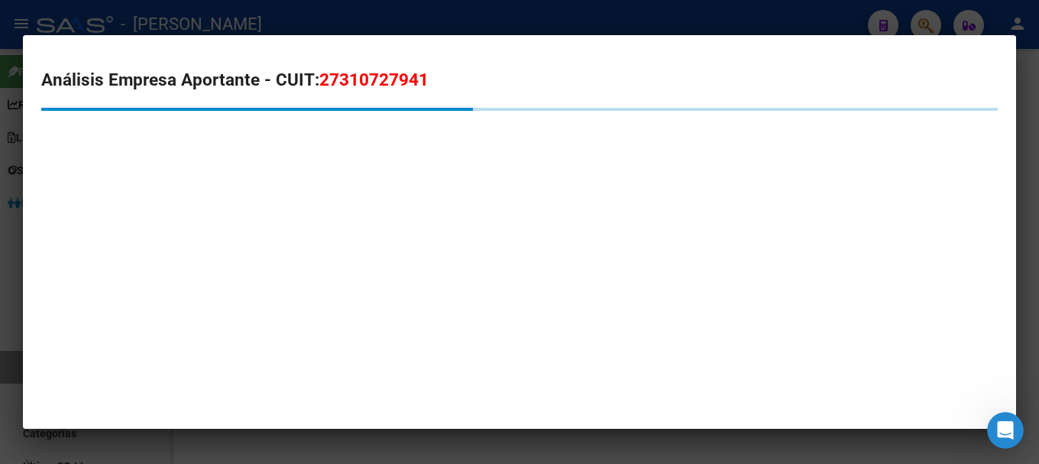
click at [351, 96] on div "Análisis Empresa Aportante - CUIT: 27310727941" at bounding box center [519, 129] width 957 height 124
click at [352, 91] on div "Análisis Empresa Aportante - CUIT: 27310727941" at bounding box center [519, 129] width 957 height 124
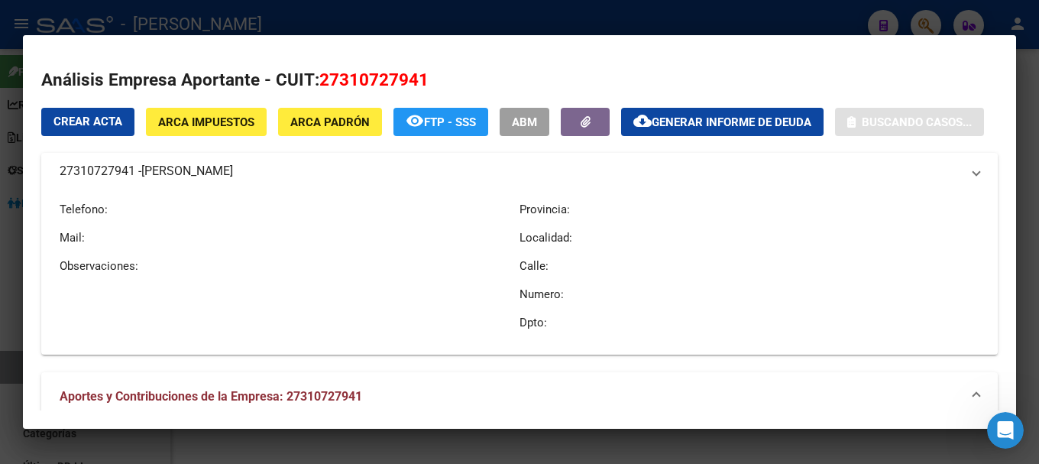
click at [353, 87] on span "27310727941" at bounding box center [373, 80] width 109 height 20
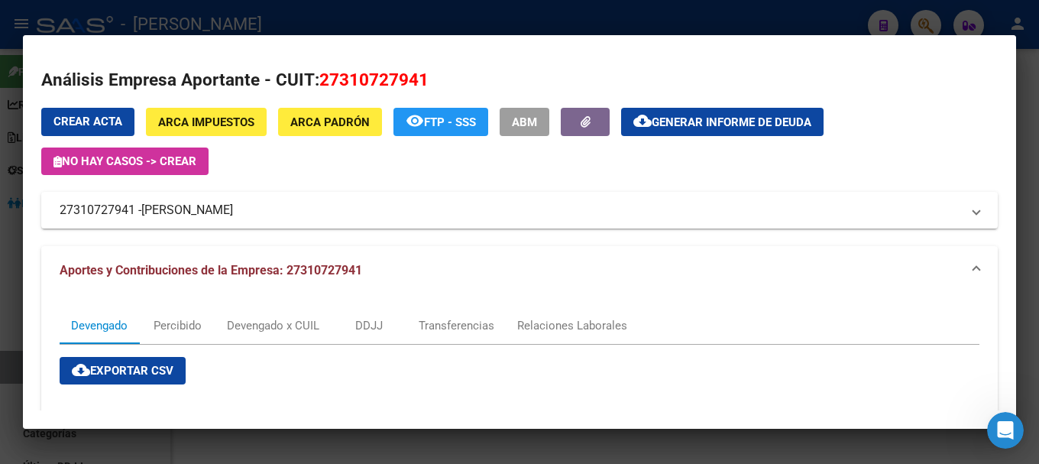
click at [368, 20] on div at bounding box center [519, 232] width 1039 height 464
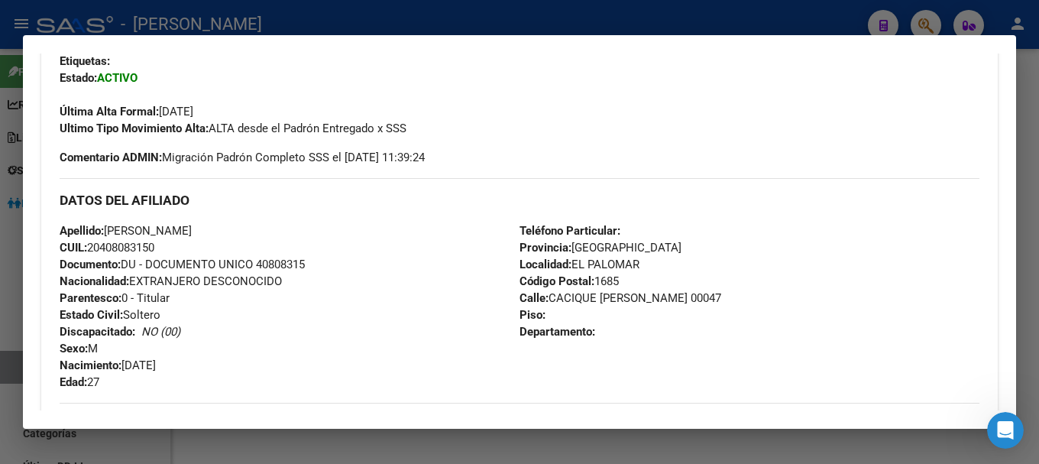
scroll to position [229, 0]
